Goal: Task Accomplishment & Management: Manage account settings

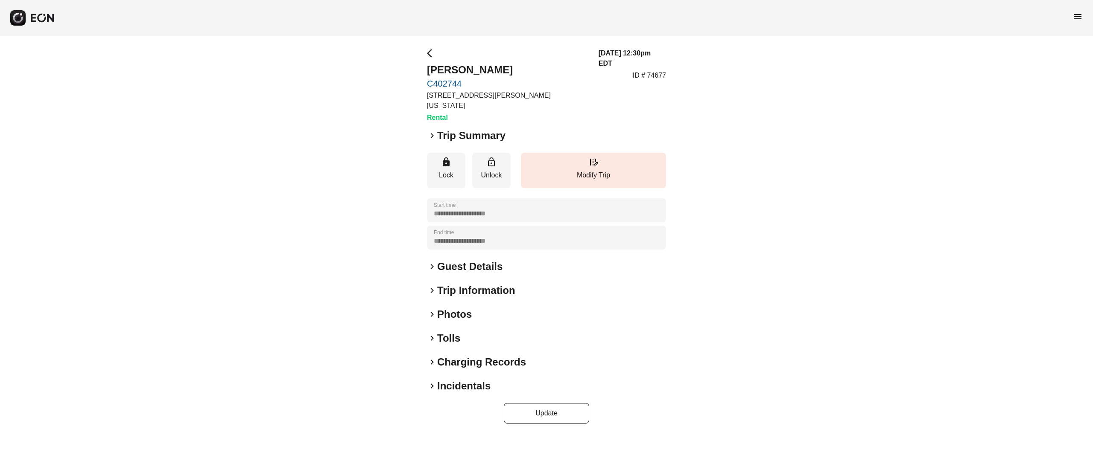
click at [457, 308] on h2 "Photos" at bounding box center [454, 315] width 35 height 14
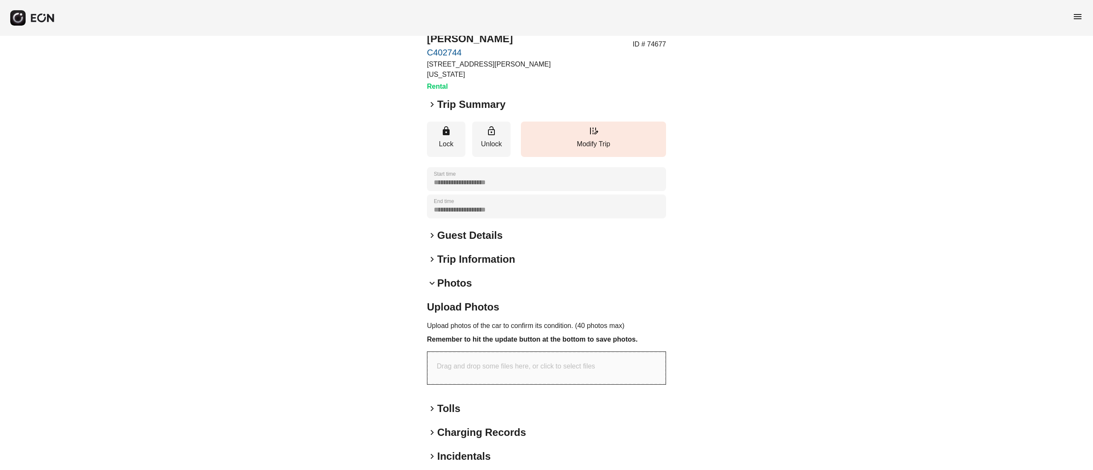
scroll to position [56, 0]
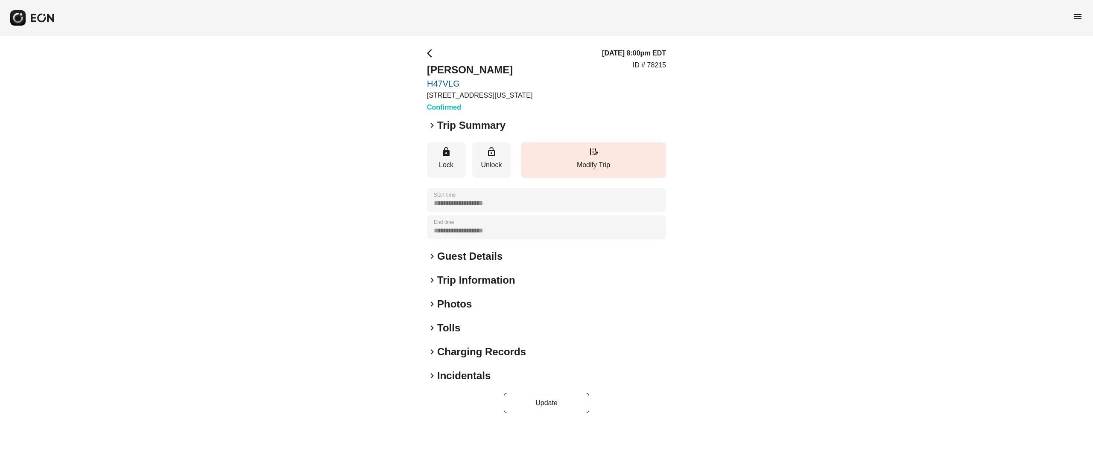
click at [460, 303] on h2 "Photos" at bounding box center [454, 305] width 35 height 14
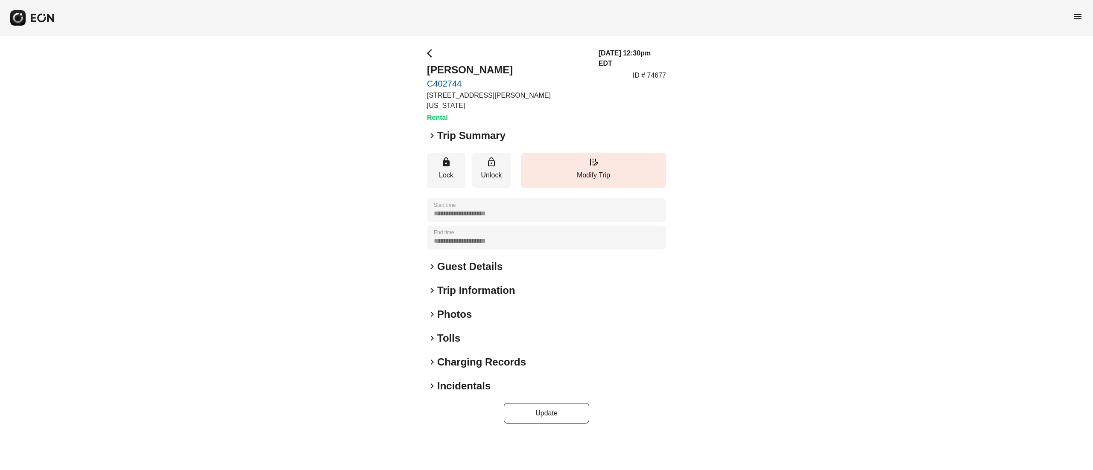
click at [453, 308] on h2 "Photos" at bounding box center [454, 315] width 35 height 14
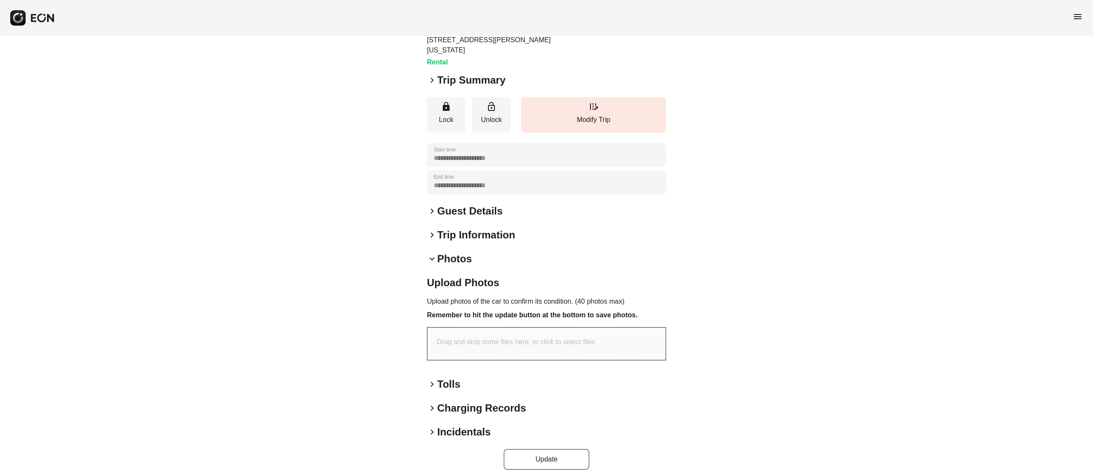
scroll to position [56, 0]
